Goal: Communication & Community: Answer question/provide support

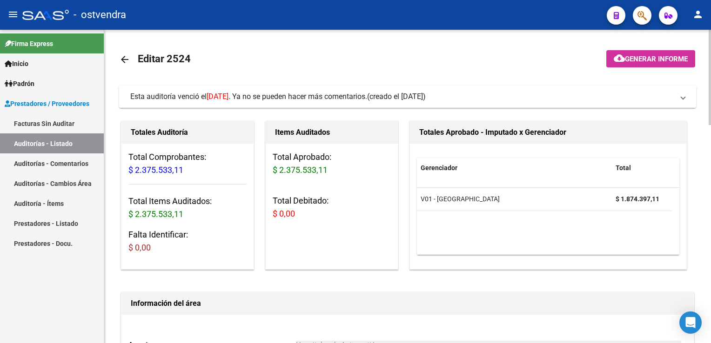
click at [677, 98] on span "Esta auditoría venció el 15/08/2025 . Ya no se pueden hacer más comentarios. (c…" at bounding box center [405, 97] width 551 height 10
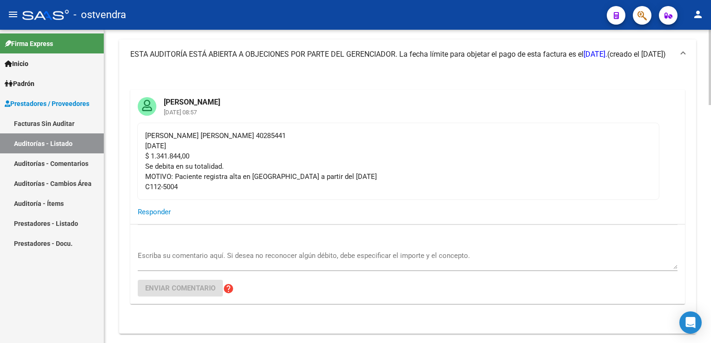
scroll to position [47, 0]
click at [184, 216] on mat-card-actions "Responder" at bounding box center [407, 212] width 555 height 24
click at [154, 213] on span "Responder" at bounding box center [154, 212] width 33 height 8
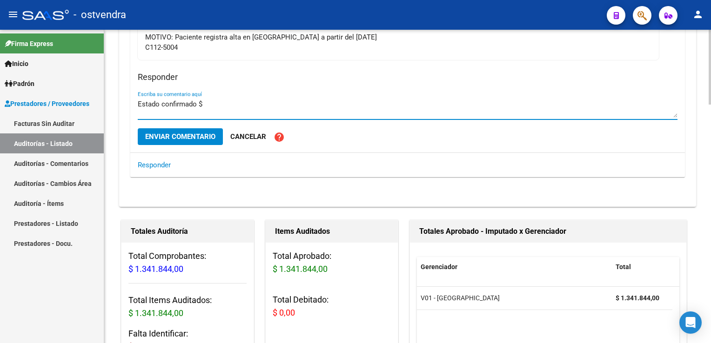
scroll to position [186, 0]
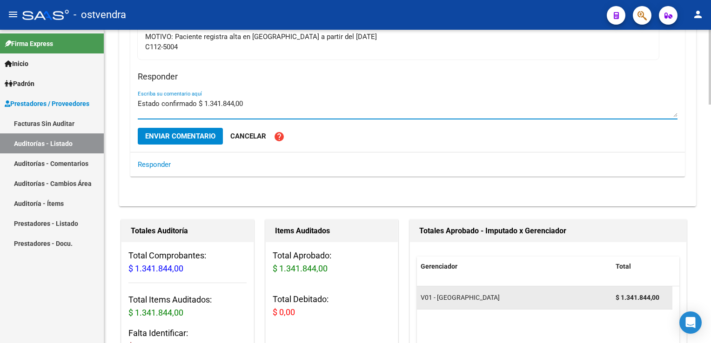
type textarea "Estado confirmado $ 1.341.844,00"
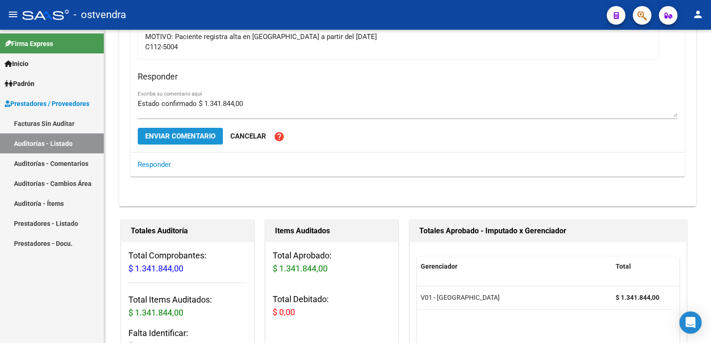
click at [190, 135] on span "Enviar comentario" at bounding box center [180, 136] width 70 height 8
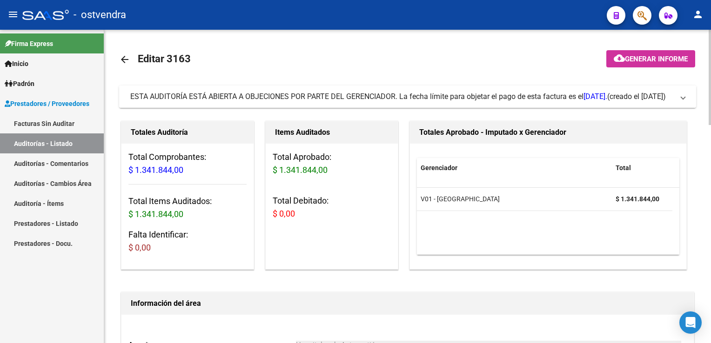
click at [677, 99] on span "ESTA AUDITORÍA ESTÁ ABIERTA A OBJECIONES POR PARTE DEL GERENCIADOR. La fecha lí…" at bounding box center [405, 97] width 551 height 10
